Goal: Navigation & Orientation: Find specific page/section

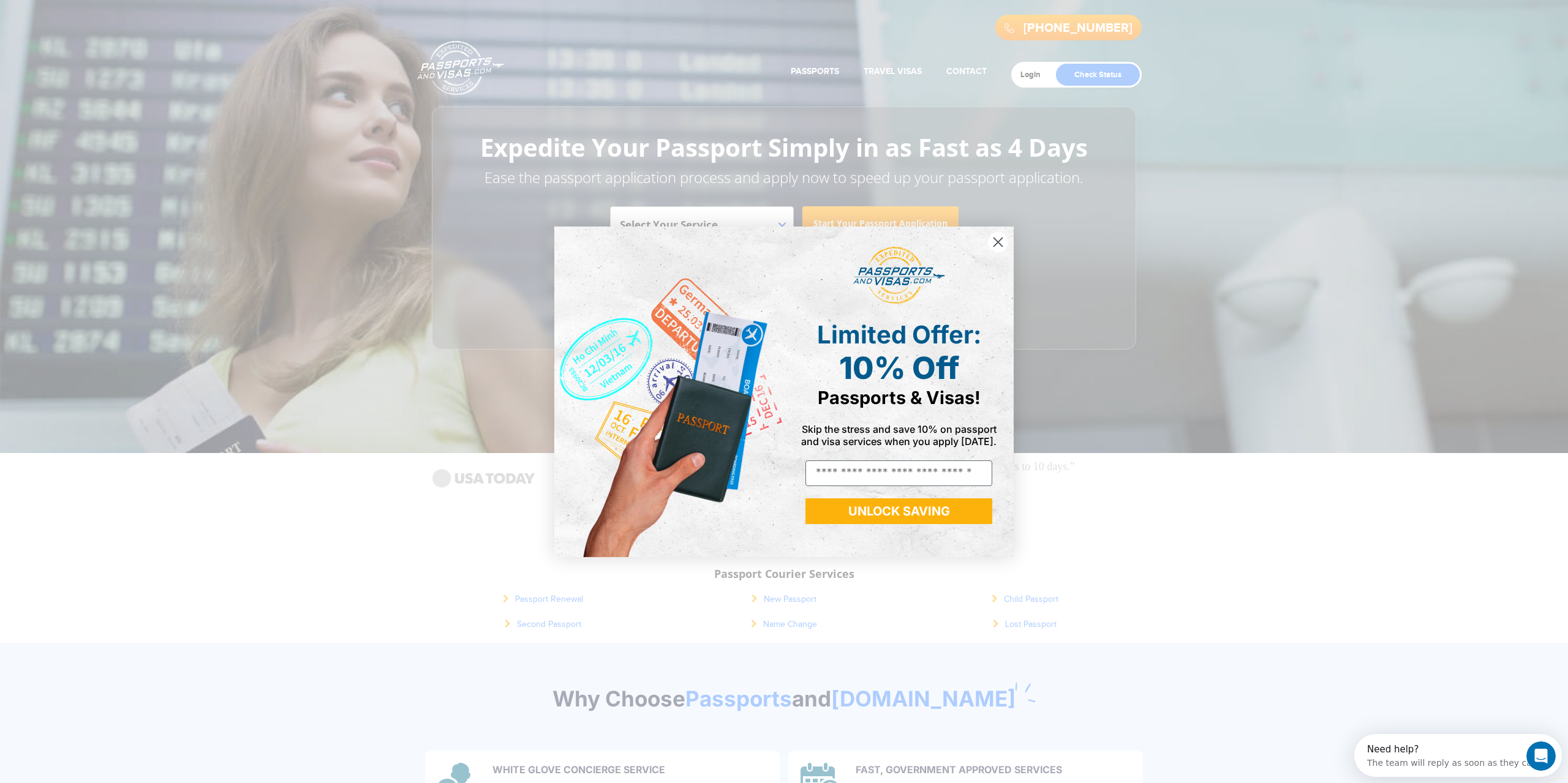
click at [123, 32] on div "Close dialog Limited Offer: 10% Off Passports & Visas! Skip the stress and save…" at bounding box center [784, 392] width 1568 height 783
click at [1164, 240] on div "Close dialog Limited Offer: 10% Off Passports & Visas! Skip the stress and save…" at bounding box center [784, 392] width 1568 height 783
click at [1000, 237] on circle "Close dialog" at bounding box center [998, 241] width 20 height 20
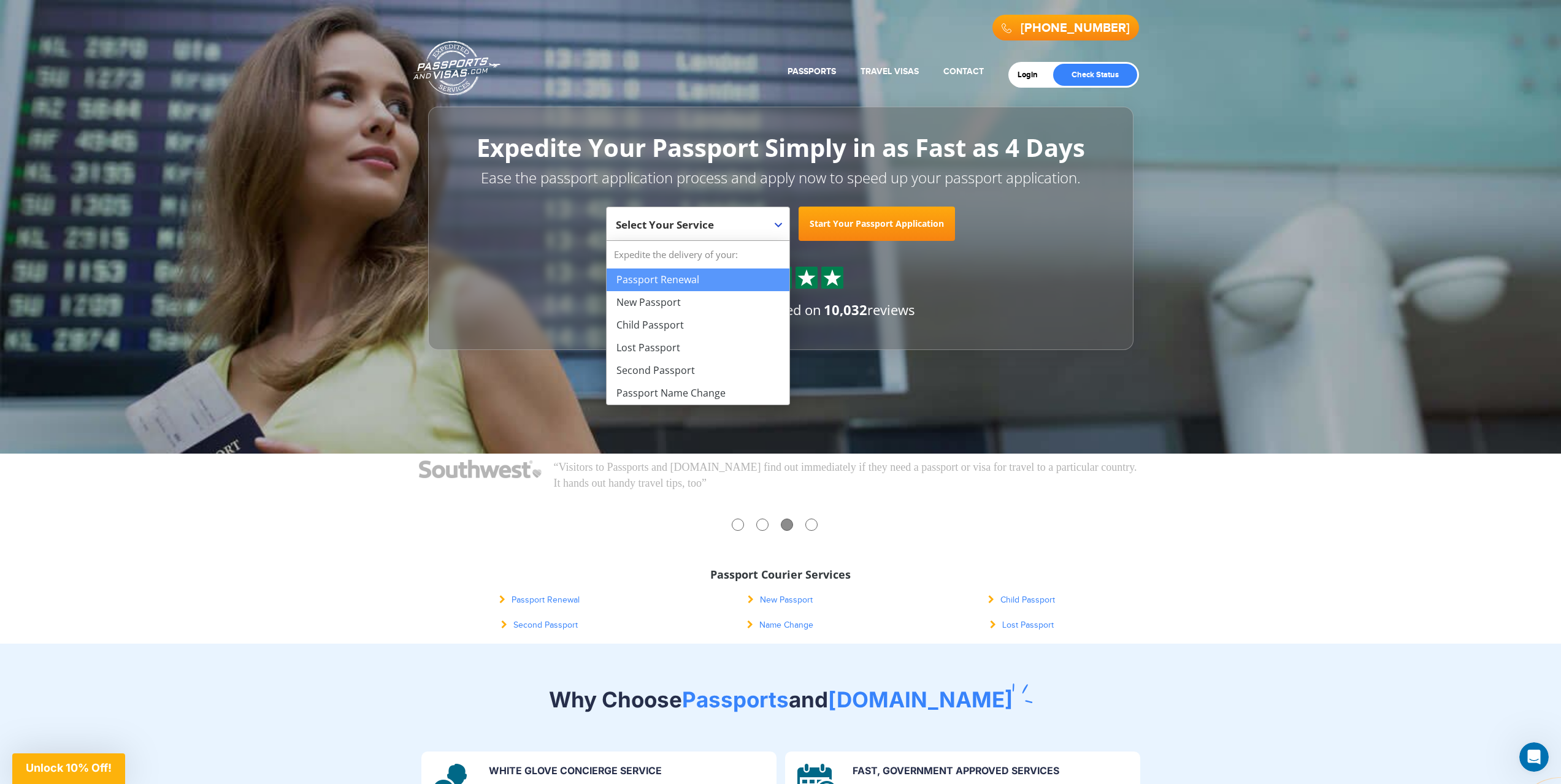
click at [781, 226] on span "Select Your Service" at bounding box center [698, 223] width 184 height 35
click at [780, 225] on b at bounding box center [779, 225] width 8 height 5
